Goal: Task Accomplishment & Management: Use online tool/utility

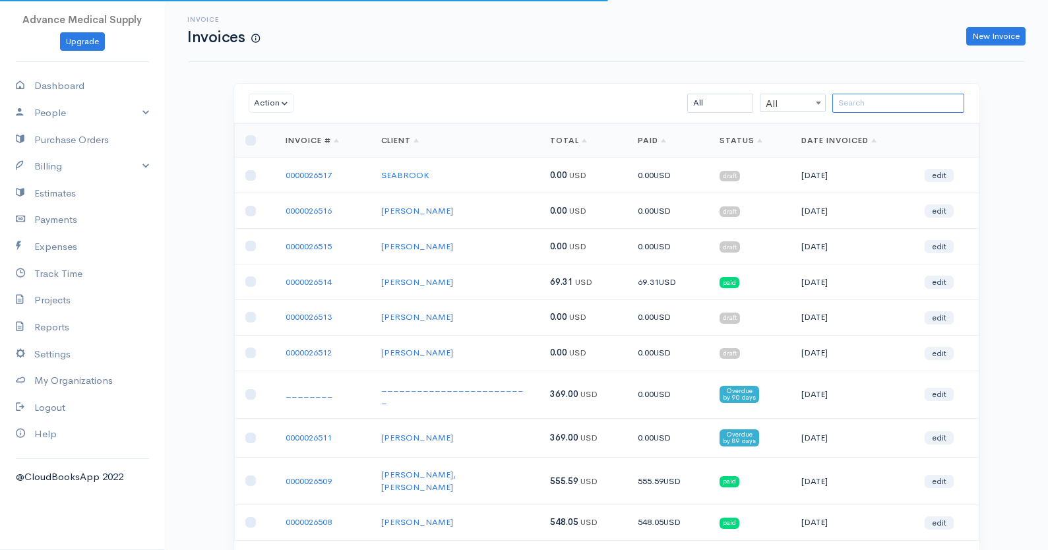
click at [841, 102] on input "search" at bounding box center [898, 103] width 132 height 19
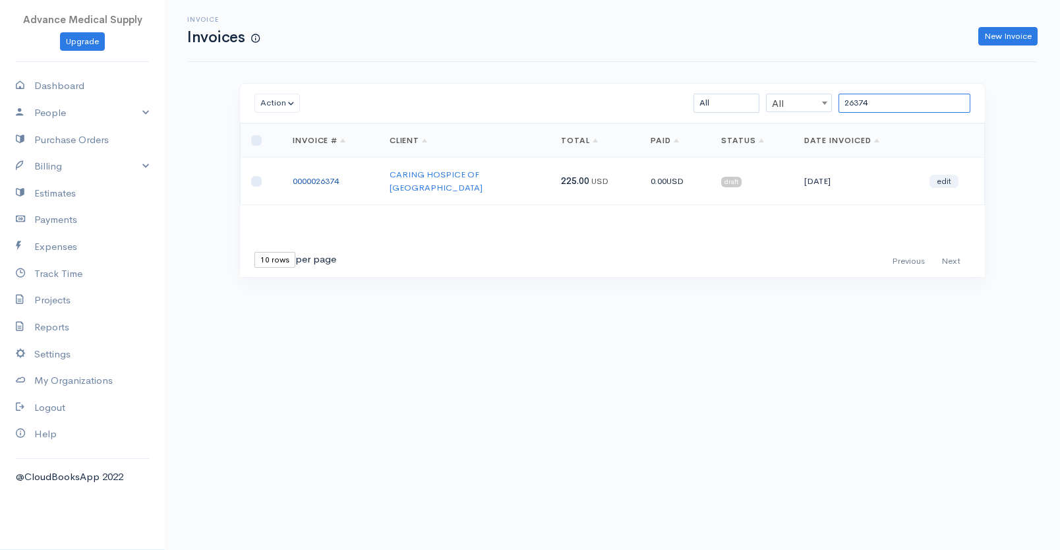
type input "26374"
click at [309, 179] on link "0000026374" at bounding box center [316, 180] width 46 height 11
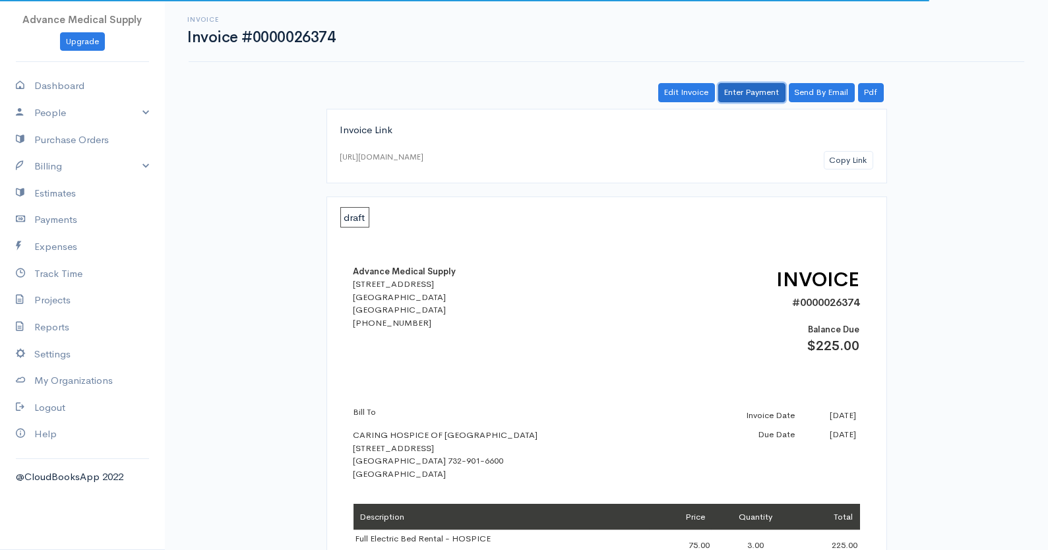
click at [752, 98] on link "Enter Payment" at bounding box center [751, 92] width 67 height 19
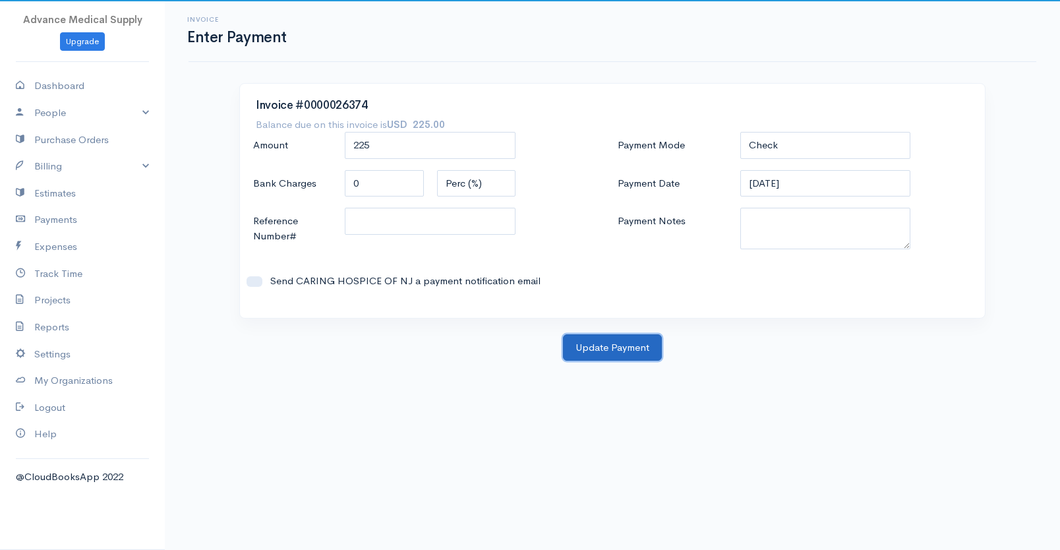
click at [615, 348] on button "Update Payment" at bounding box center [612, 347] width 99 height 27
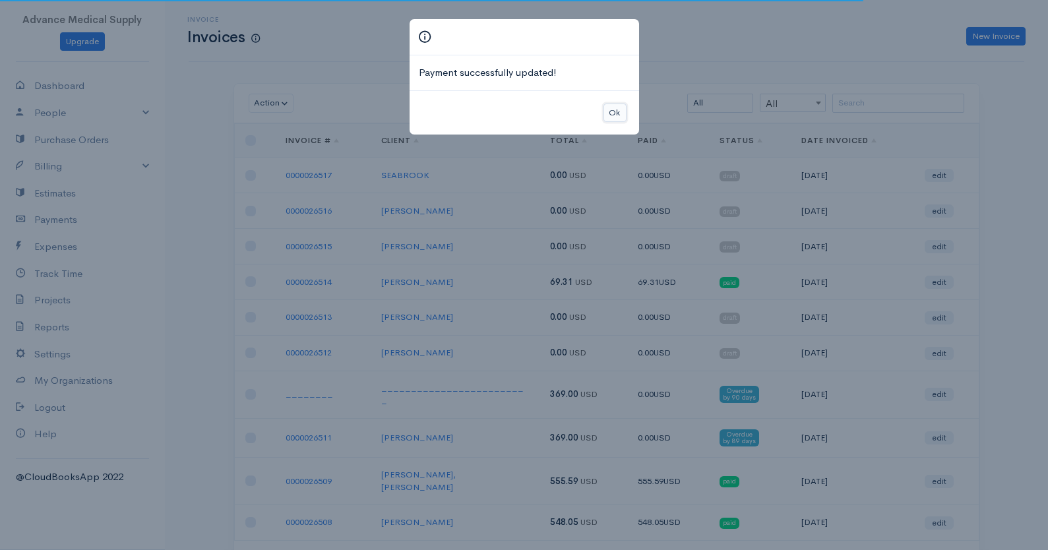
click at [616, 115] on button "Ok" at bounding box center [614, 113] width 23 height 19
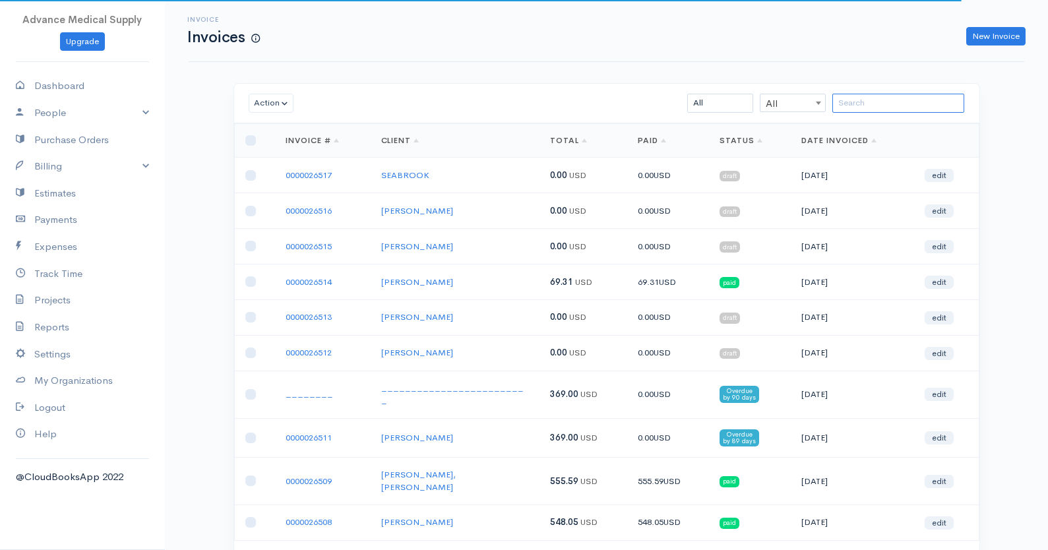
click at [847, 109] on input "search" at bounding box center [898, 103] width 132 height 19
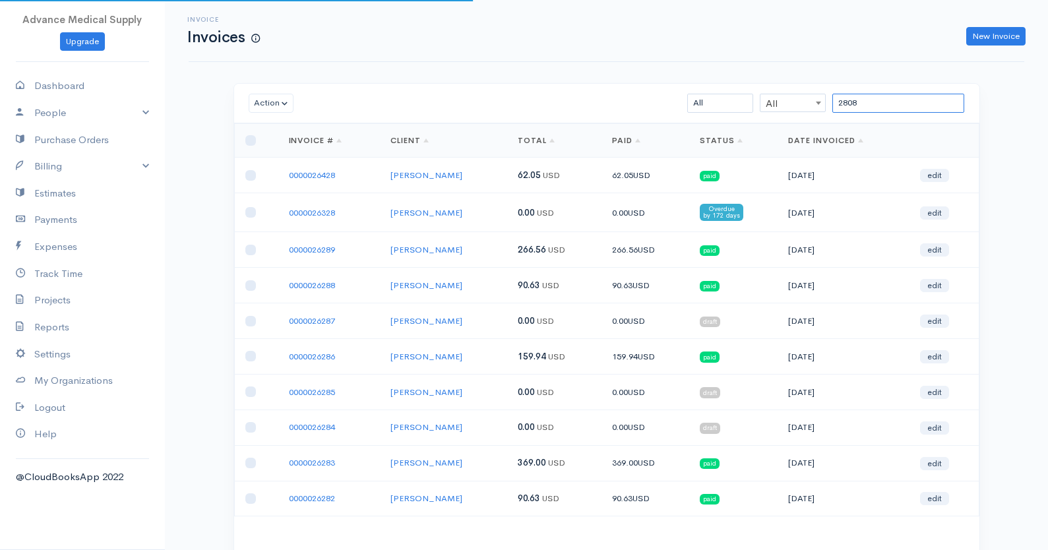
type input "28089"
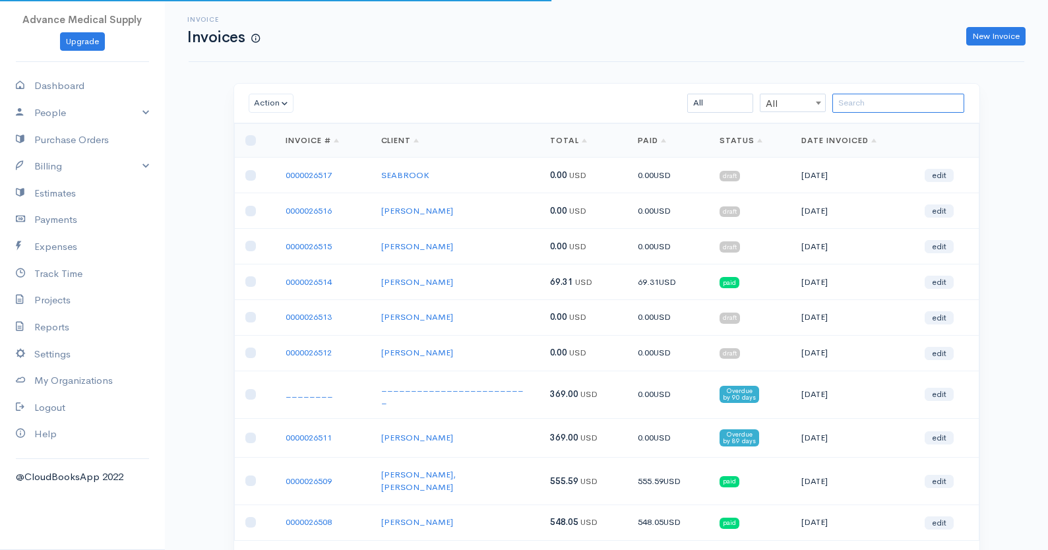
click at [873, 107] on input "search" at bounding box center [898, 103] width 132 height 19
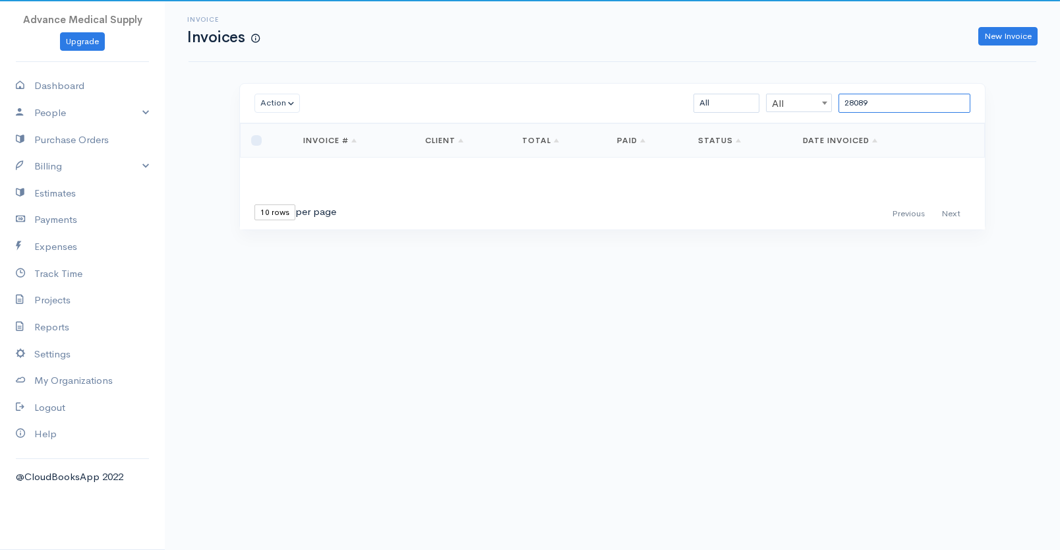
type input "28089"
